Goal: Find contact information: Find contact information

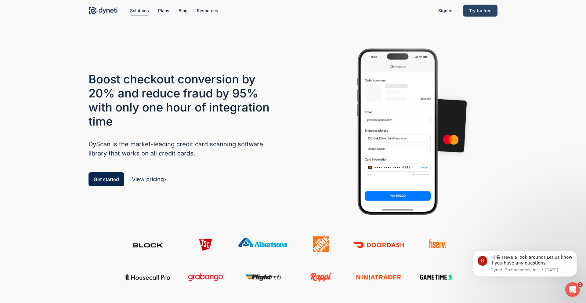
click at [491, 12] on link "Try for free" at bounding box center [480, 10] width 34 height 7
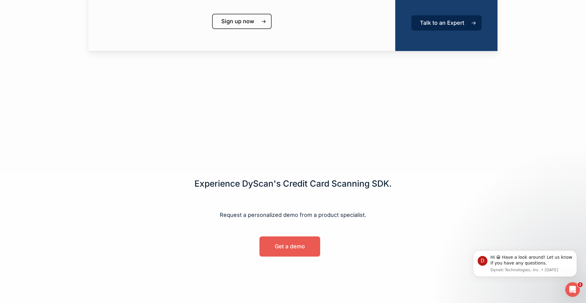
scroll to position [324, 0]
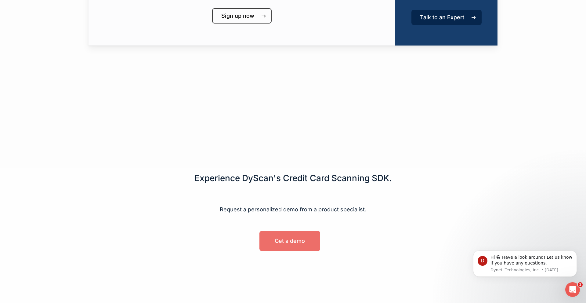
click at [289, 244] on link "Get a demo" at bounding box center [289, 241] width 61 height 20
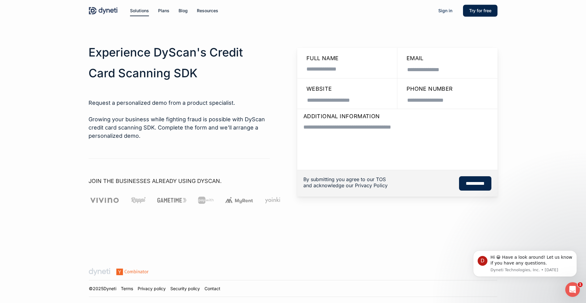
click at [100, 14] on img at bounding box center [102, 10] width 29 height 9
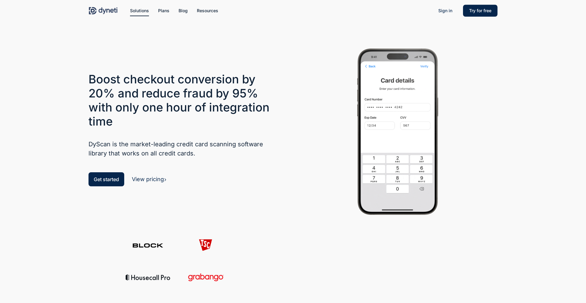
click at [110, 8] on img at bounding box center [102, 10] width 29 height 9
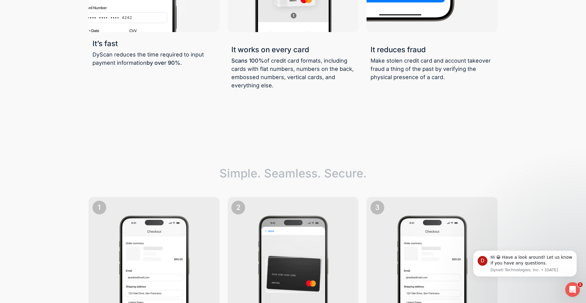
scroll to position [1002, 0]
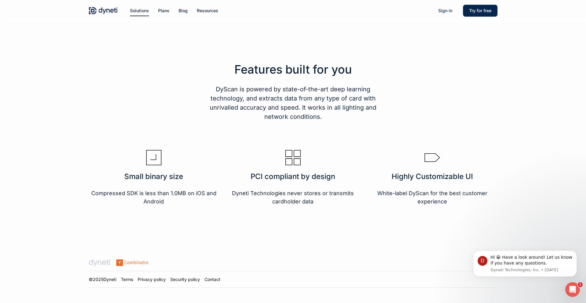
click at [216, 280] on link "Contact" at bounding box center [212, 278] width 16 height 5
click at [216, 279] on link "Contact" at bounding box center [212, 278] width 16 height 5
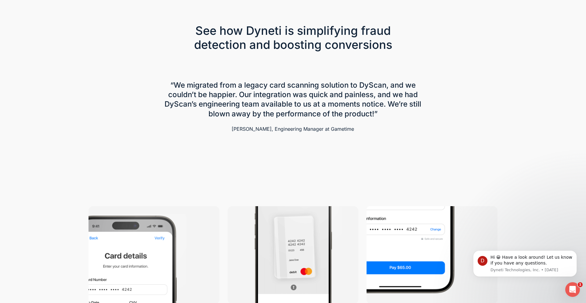
scroll to position [0, 0]
